Goal: Find specific page/section: Find specific page/section

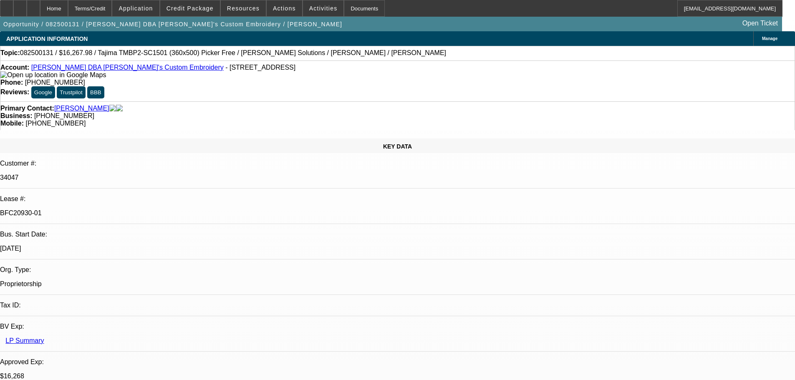
select select "0"
select select "2"
select select "0"
select select "6"
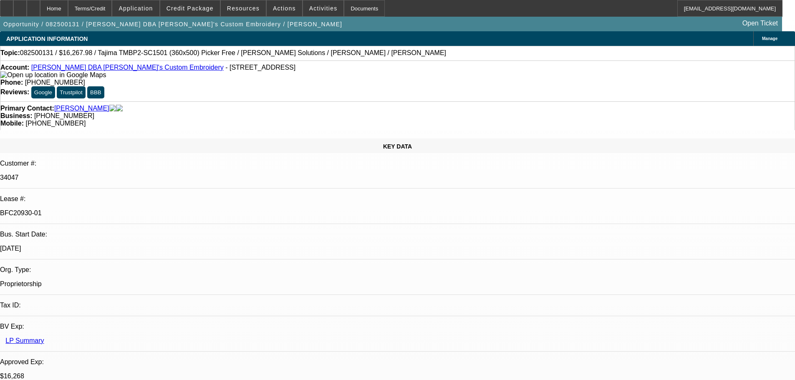
select select "0"
select select "2"
select select "0"
select select "6"
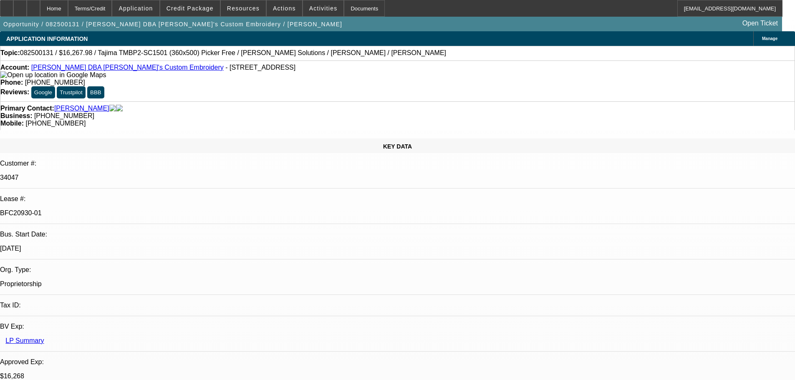
select select "0"
select select "2"
select select "0"
select select "6"
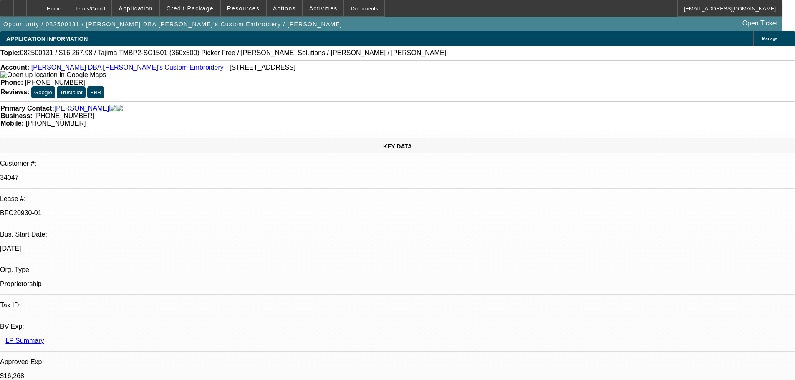
select select "0"
select select "2"
select select "0"
select select "6"
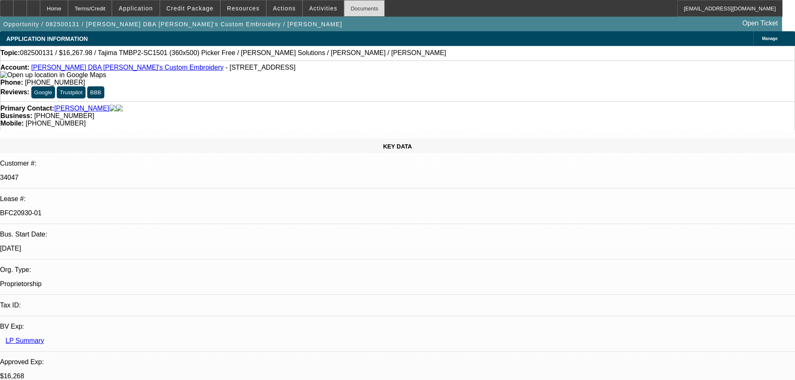
click at [362, 9] on div "Documents" at bounding box center [364, 8] width 41 height 17
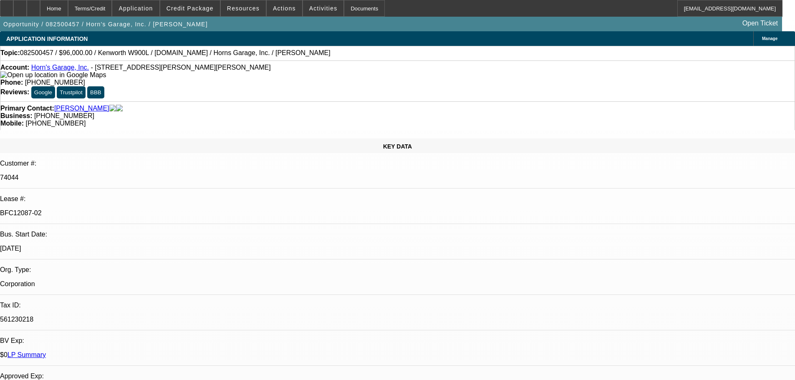
select select "0"
select select "2"
select select "0"
select select "6"
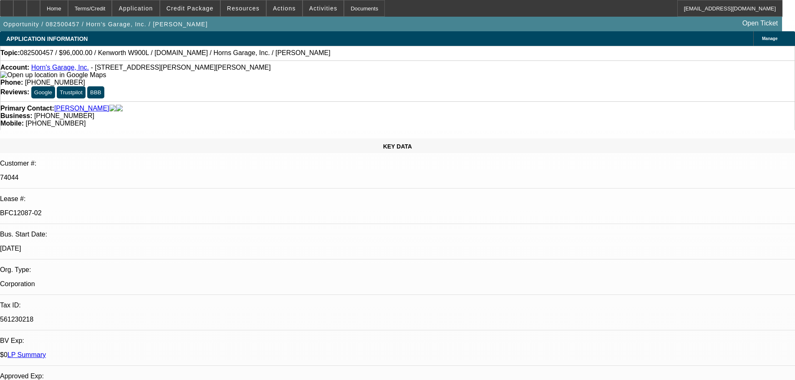
select select "0"
select select "2"
select select "0"
select select "6"
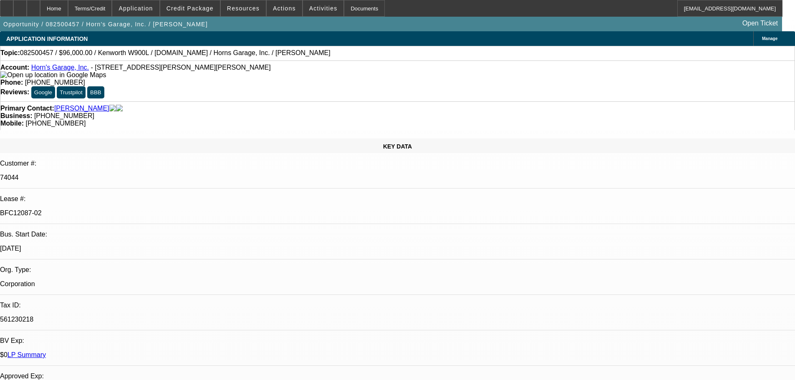
select select "0"
select select "2"
select select "0"
select select "6"
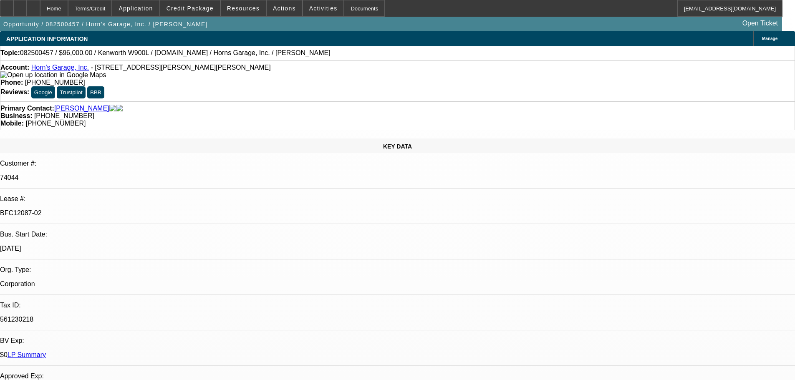
select select "0"
select select "6"
click at [347, 10] on div "Documents" at bounding box center [364, 8] width 41 height 17
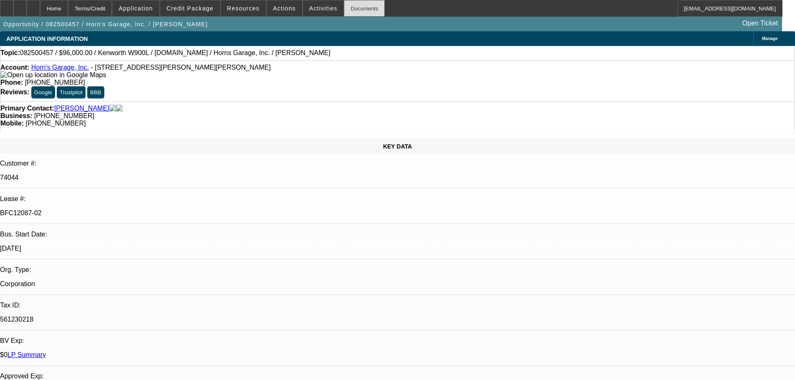
click at [347, 10] on div "Documents" at bounding box center [364, 8] width 41 height 17
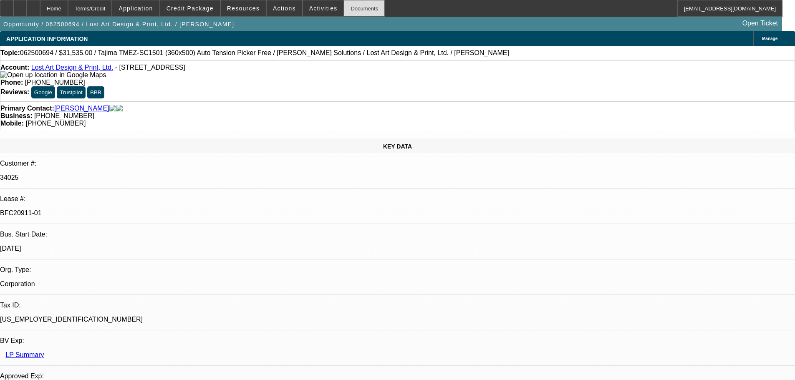
select select "0"
select select "6"
select select "0"
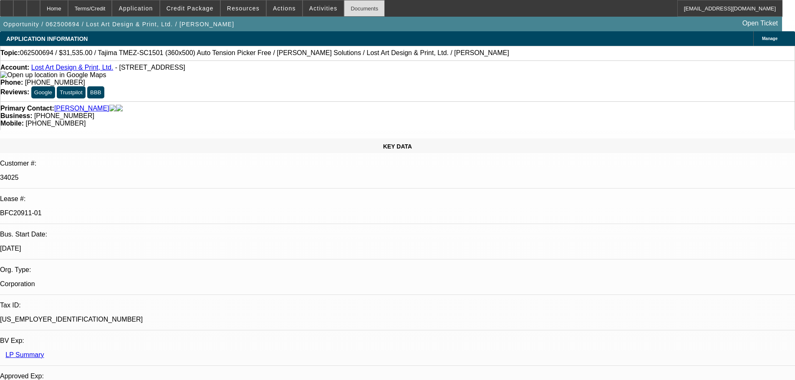
select select "0"
select select "6"
select select "0"
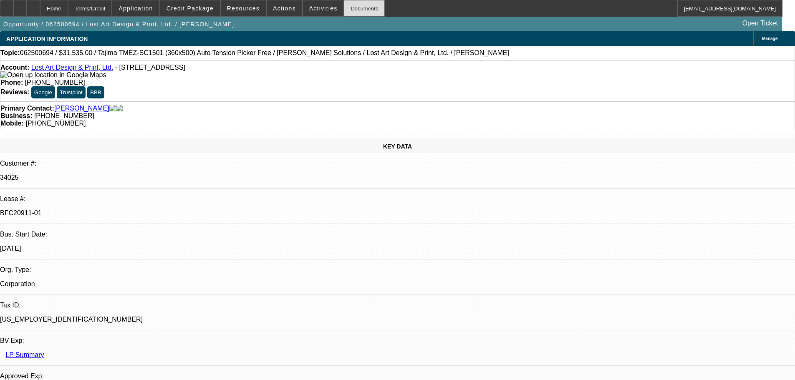
select select "0"
select select "6"
select select "0"
select select "2"
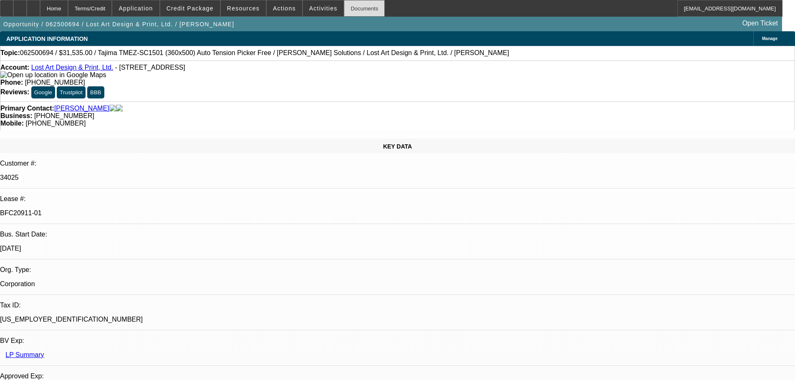
select select "0"
select select "6"
click at [361, 4] on div "Documents" at bounding box center [364, 8] width 41 height 17
